Goal: Check status: Check status

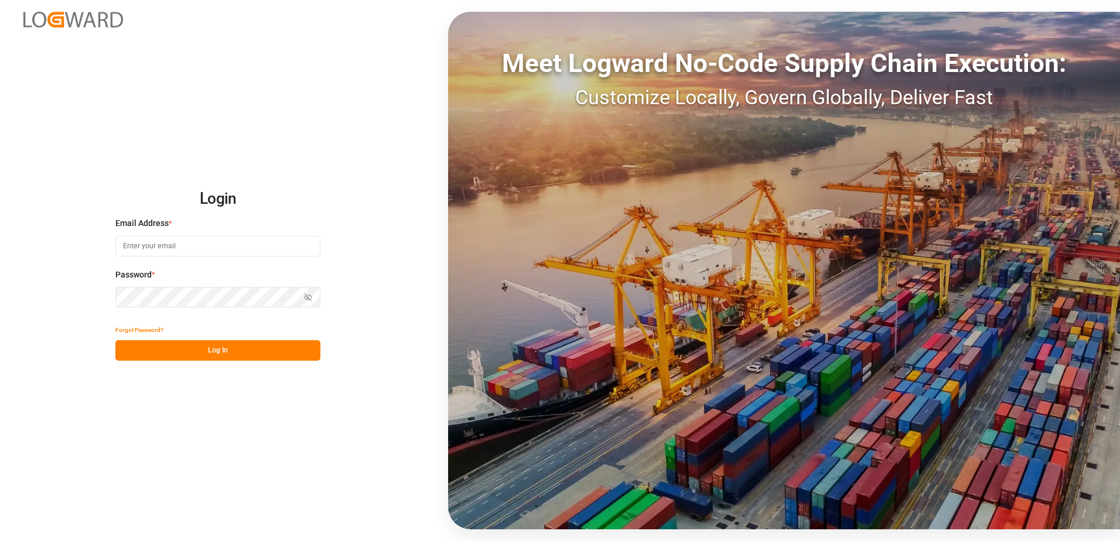
click at [142, 245] on input at bounding box center [217, 246] width 205 height 21
type input "[PERSON_NAME][EMAIL_ADDRESS][PERSON_NAME][DOMAIN_NAME]"
click at [185, 339] on div "Forgot Password?" at bounding box center [217, 330] width 205 height 21
click at [185, 344] on button "Log In" at bounding box center [217, 350] width 205 height 21
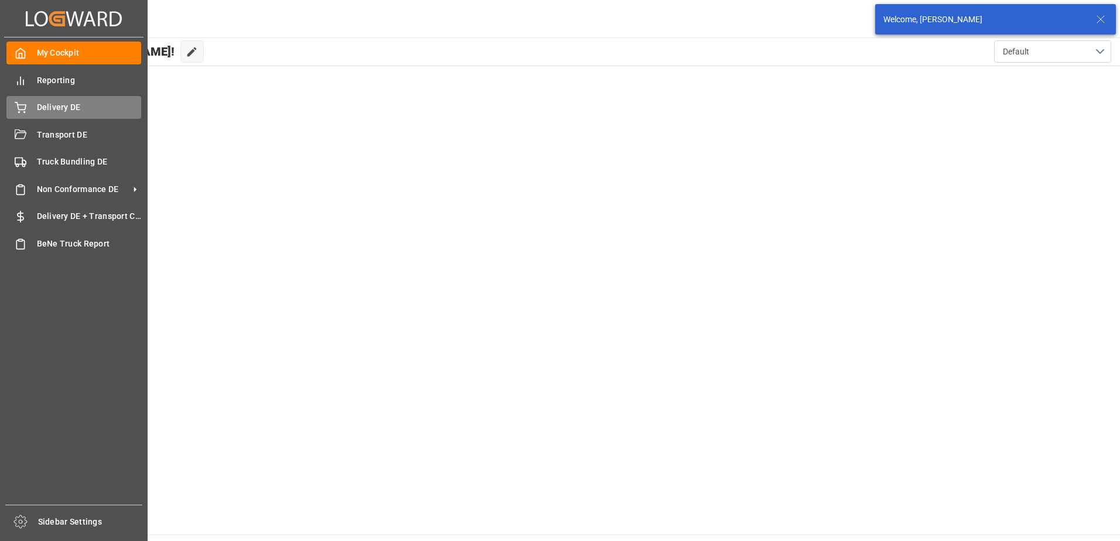
click at [38, 104] on span "Delivery DE" at bounding box center [89, 107] width 105 height 12
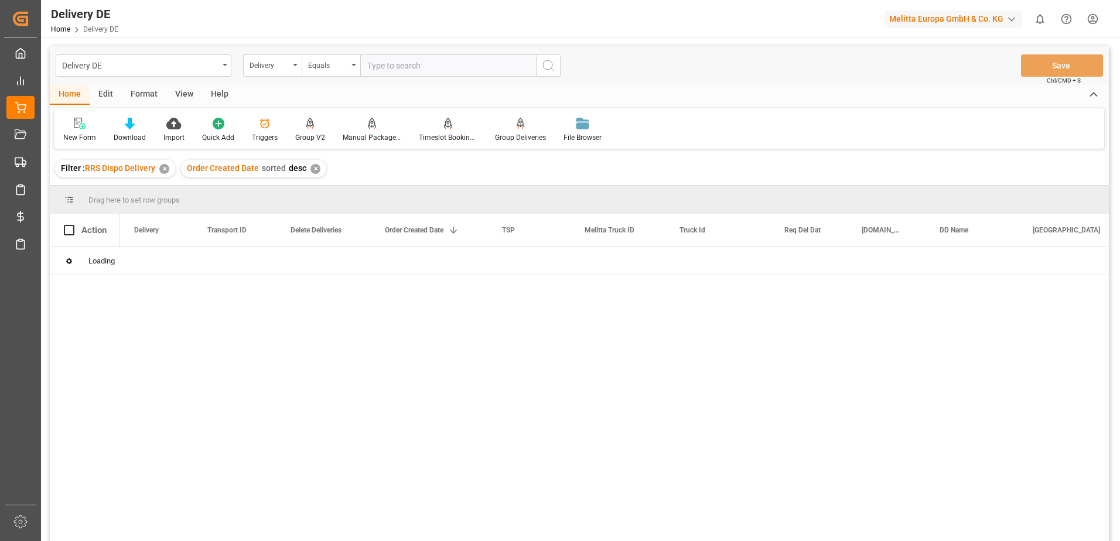
click at [438, 69] on input "text" at bounding box center [448, 65] width 176 height 22
type input "92559272"
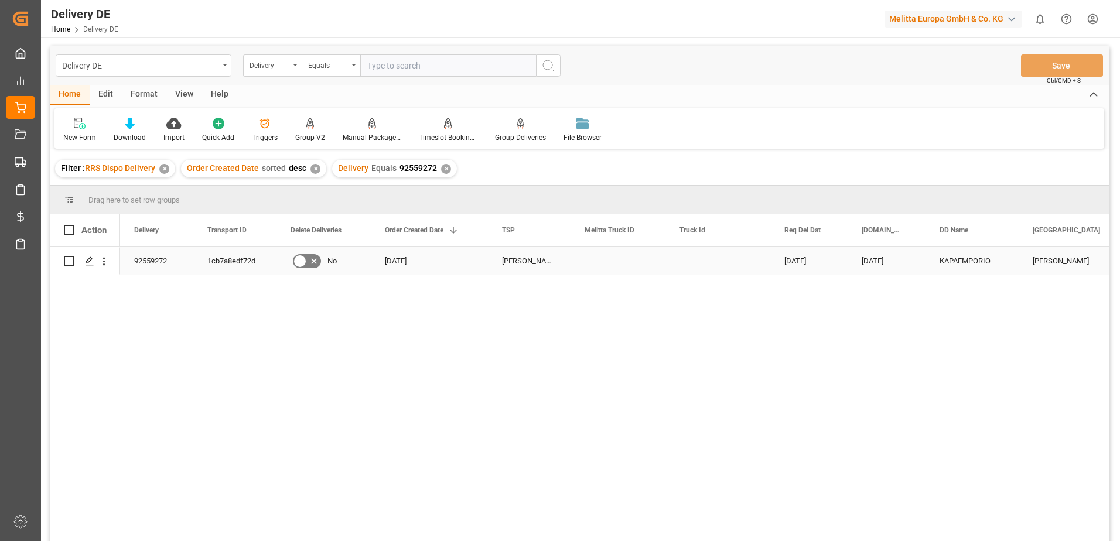
click at [159, 258] on div "92559272" at bounding box center [156, 261] width 73 height 28
click at [211, 259] on div "1cb7a8edf72d" at bounding box center [234, 261] width 83 height 28
click at [151, 265] on div "92559272" at bounding box center [156, 261] width 73 height 28
click at [202, 257] on div "1cb7a8edf72d" at bounding box center [234, 261] width 83 height 28
